Goal: Navigation & Orientation: Find specific page/section

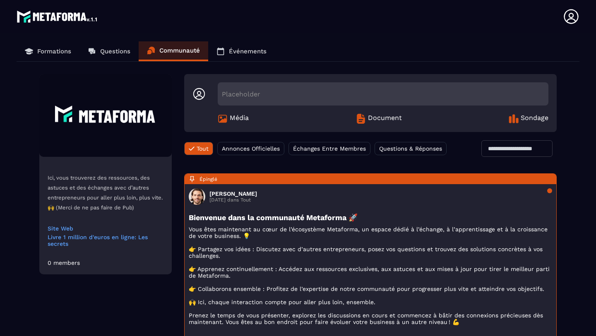
click at [105, 49] on p "Questions" at bounding box center [115, 51] width 30 height 7
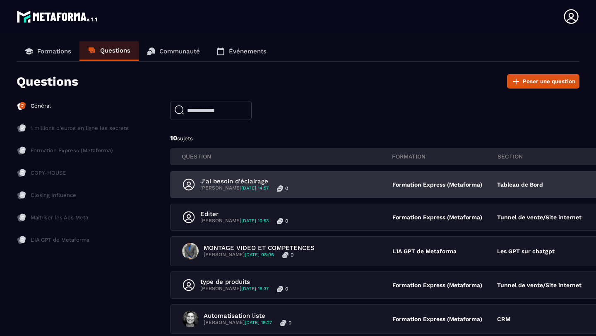
click at [213, 187] on p "[PERSON_NAME] [DATE] 14:57" at bounding box center [234, 188] width 68 height 7
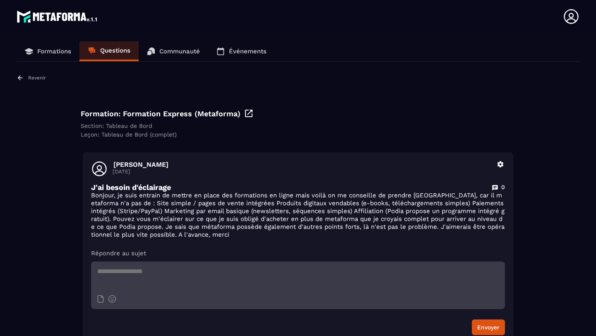
click at [100, 49] on link "Questions" at bounding box center [108, 51] width 59 height 20
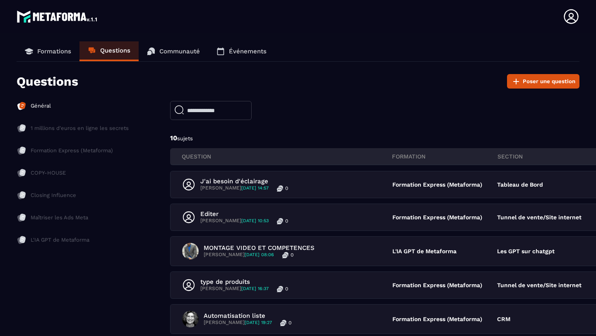
click at [230, 52] on p "Événements" at bounding box center [248, 51] width 38 height 7
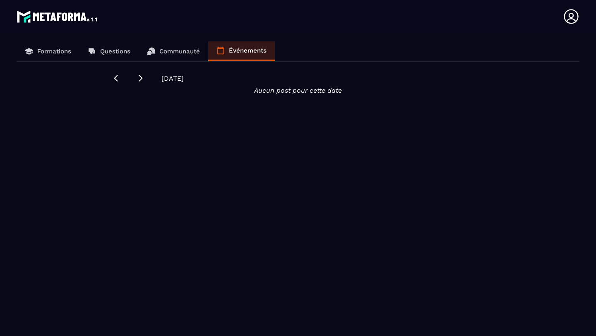
click at [43, 53] on p "Formations" at bounding box center [54, 51] width 34 height 7
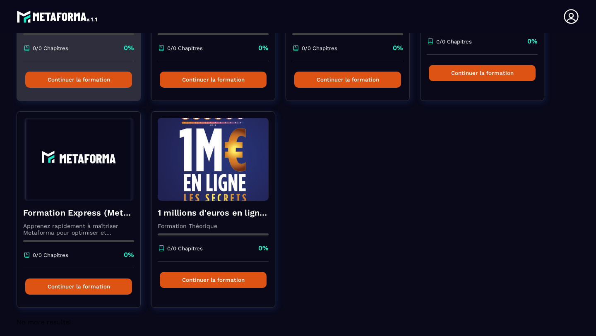
scroll to position [203, 0]
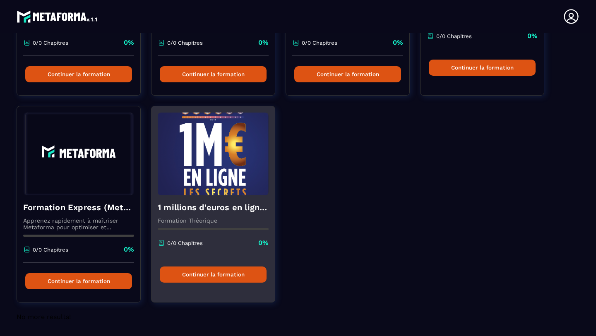
click at [211, 182] on img at bounding box center [213, 154] width 111 height 83
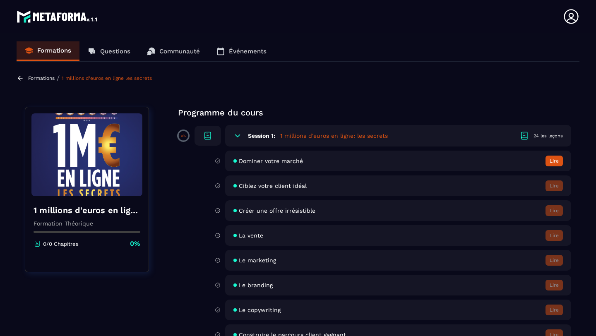
click at [31, 78] on p "Formations" at bounding box center [41, 78] width 26 height 6
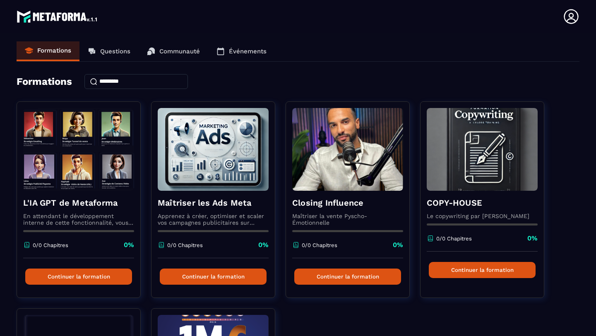
click at [43, 15] on img at bounding box center [58, 16] width 82 height 17
click at [570, 19] on icon at bounding box center [571, 16] width 17 height 17
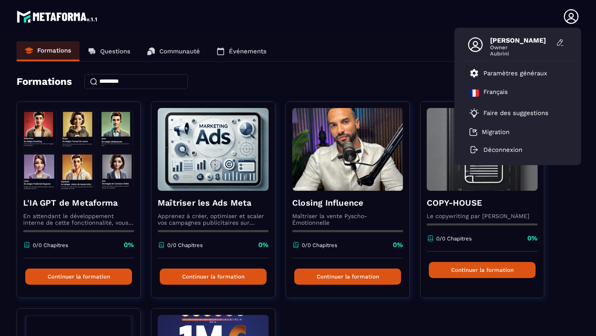
click at [477, 46] on icon at bounding box center [475, 44] width 17 height 17
click at [28, 14] on img at bounding box center [58, 16] width 82 height 17
